Goal: Information Seeking & Learning: Learn about a topic

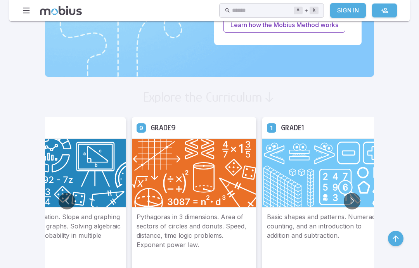
scroll to position [387, 0]
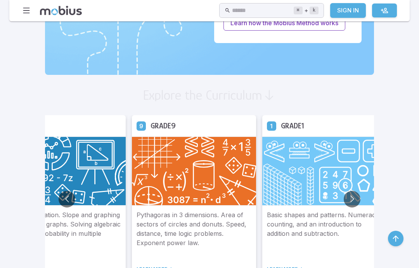
click at [59, 201] on button "Go to previous slide" at bounding box center [67, 199] width 17 height 17
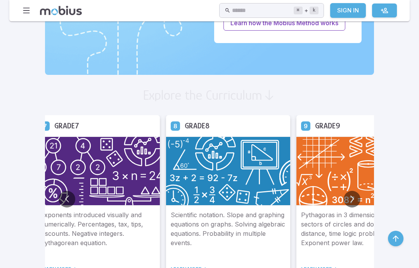
click at [344, 200] on button "Go to next slide" at bounding box center [352, 199] width 17 height 17
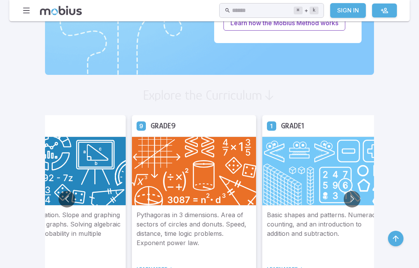
click at [344, 198] on button "Go to next slide" at bounding box center [352, 199] width 17 height 17
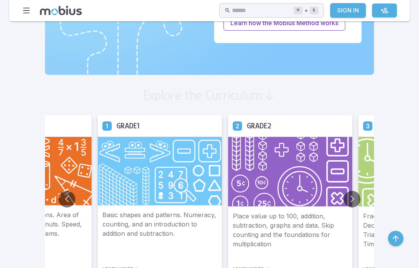
click at [59, 202] on button "Go to previous slide" at bounding box center [67, 199] width 17 height 17
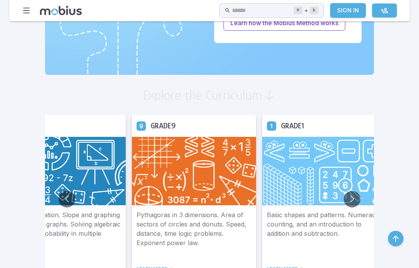
click at [59, 202] on button "Go to previous slide" at bounding box center [67, 199] width 17 height 17
click at [59, 204] on button "Go to previous slide" at bounding box center [67, 199] width 17 height 17
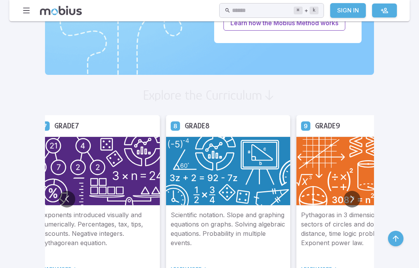
click at [59, 201] on button "Go to previous slide" at bounding box center [67, 199] width 17 height 17
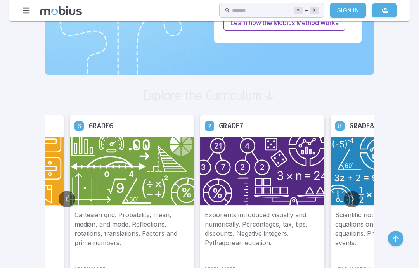
click at [249, 128] on div "Grade 7" at bounding box center [262, 125] width 124 height 21
click at [228, 132] on div "Grade 7" at bounding box center [262, 125] width 124 height 21
click at [235, 159] on img at bounding box center [262, 171] width 124 height 69
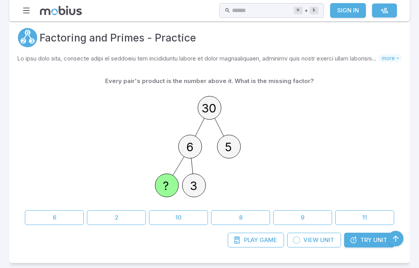
scroll to position [216, 0]
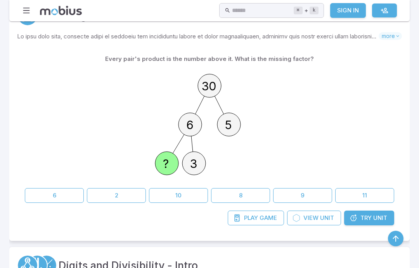
click at [95, 188] on button "2" at bounding box center [116, 195] width 59 height 15
